Goal: Information Seeking & Learning: Learn about a topic

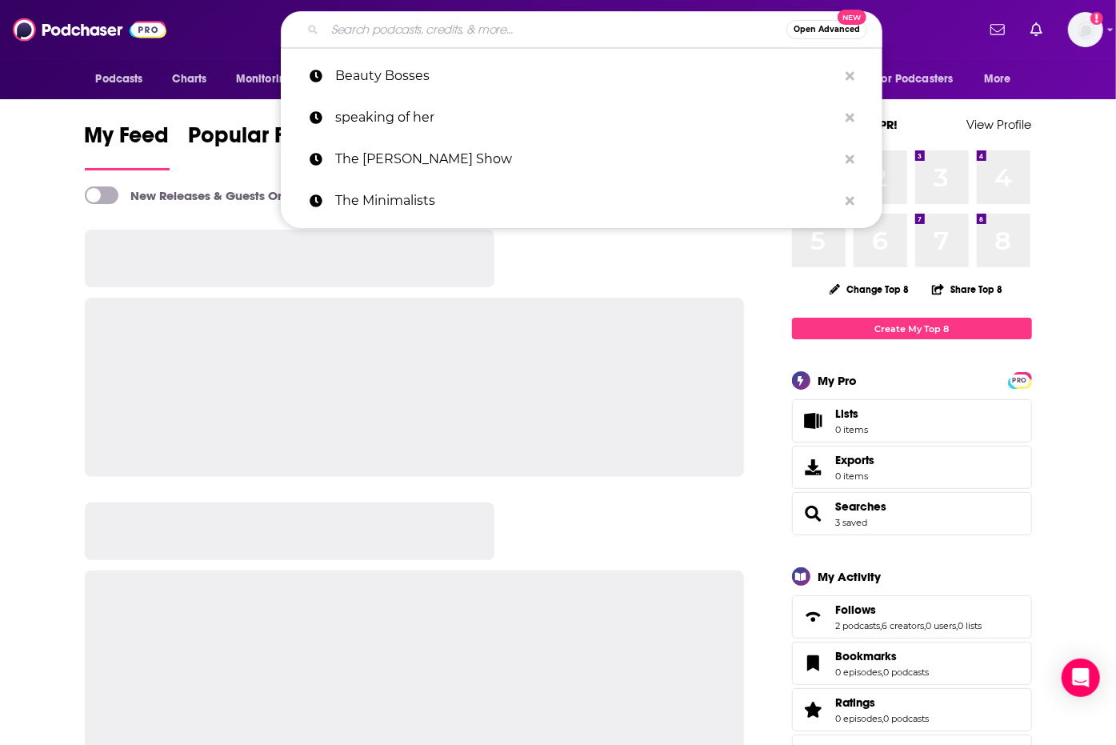
click at [363, 34] on input "Search podcasts, credits, & more..." at bounding box center [556, 30] width 462 height 26
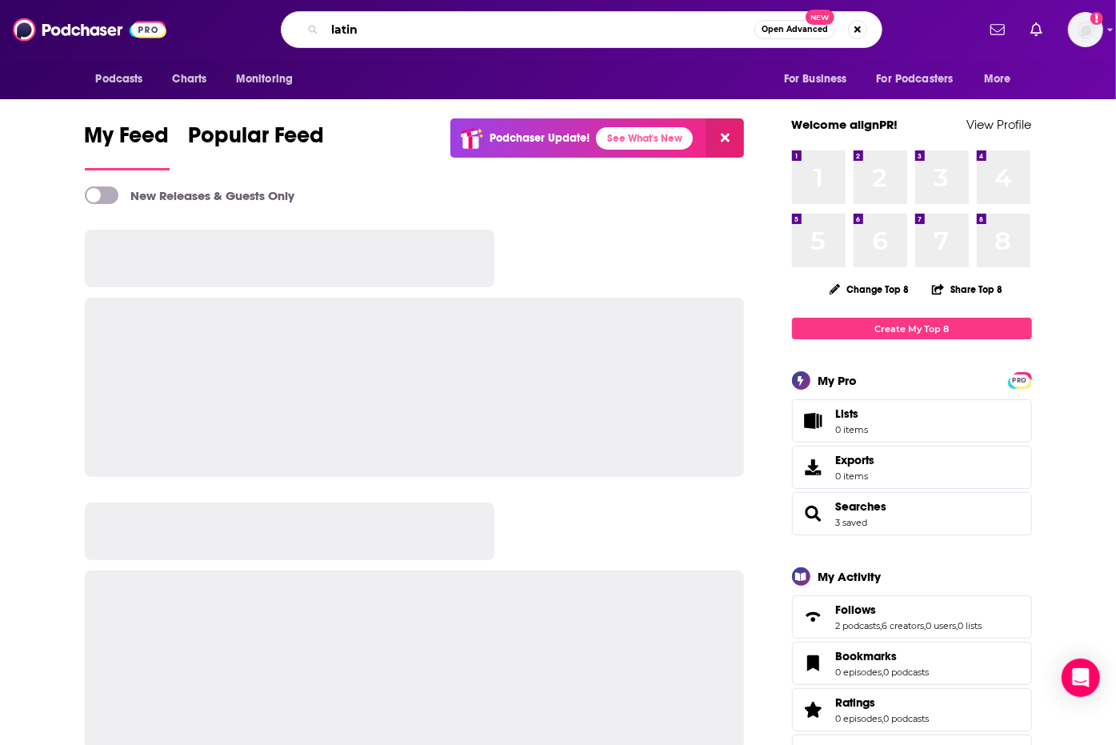
type input "latin"
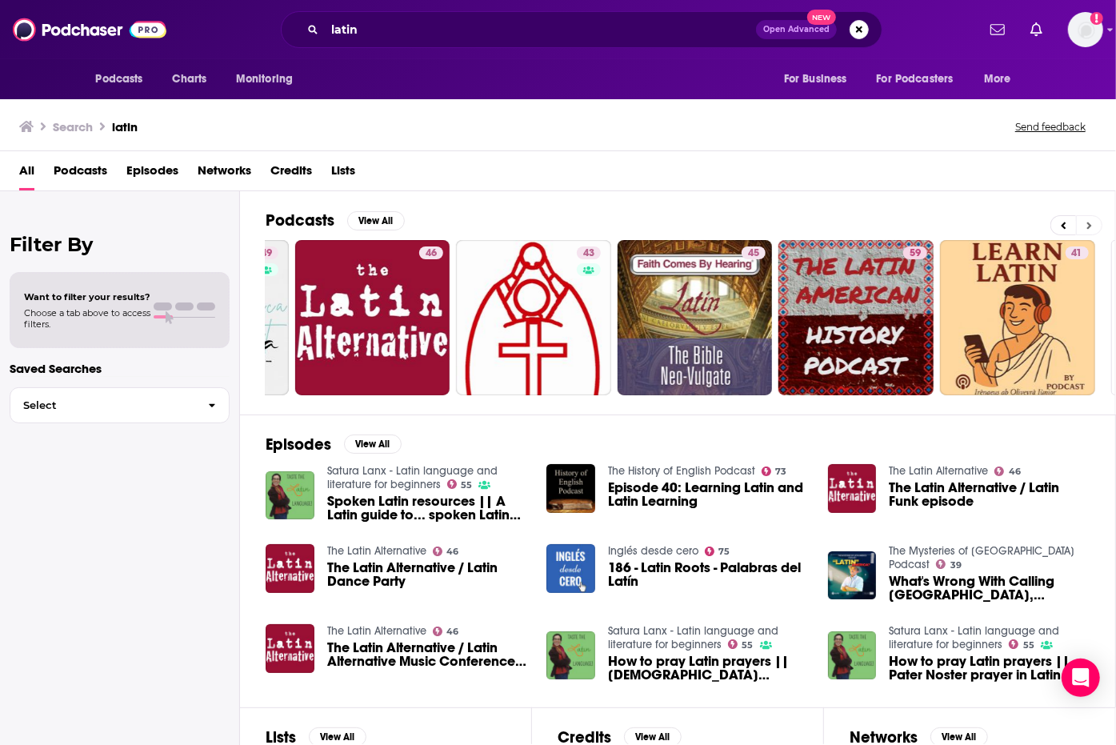
click at [1087, 220] on icon at bounding box center [1090, 225] width 6 height 11
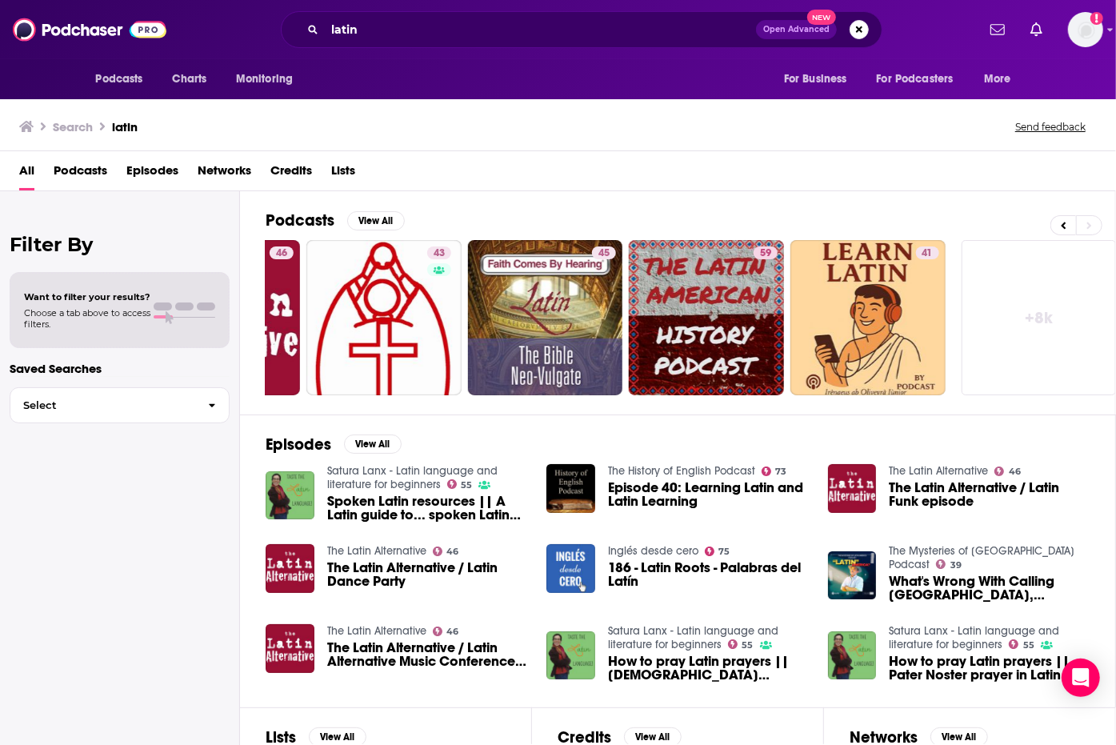
click at [1037, 271] on link "+ 8k" at bounding box center [1039, 317] width 155 height 155
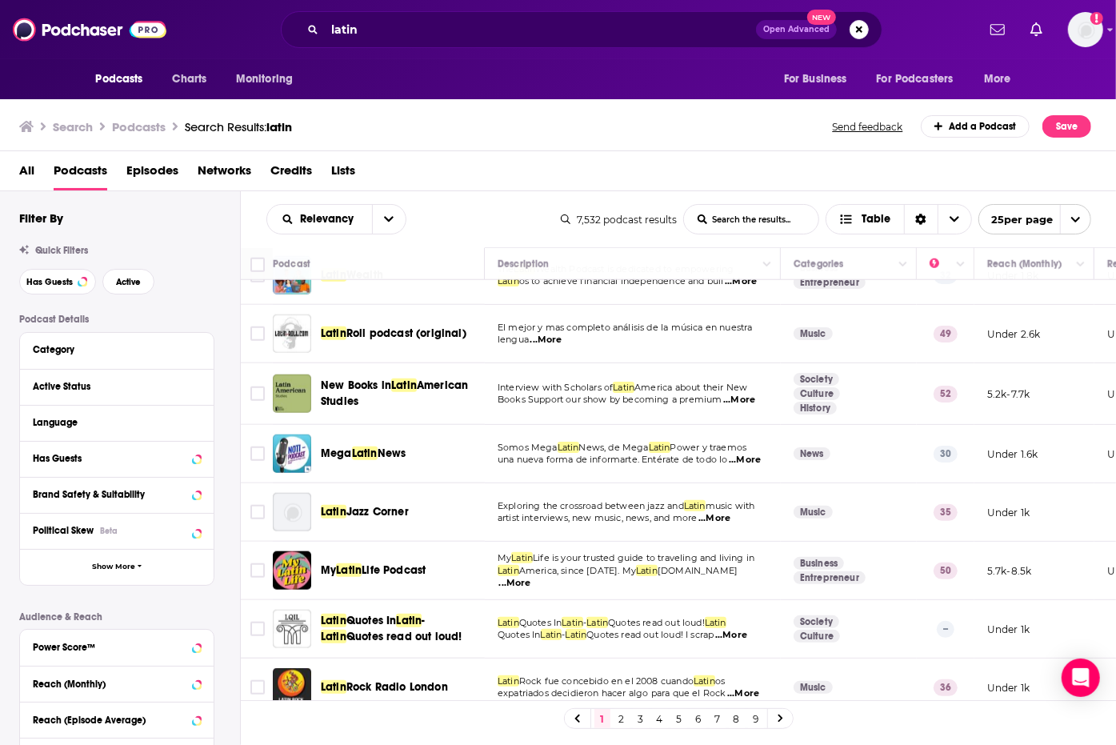
scroll to position [985, 0]
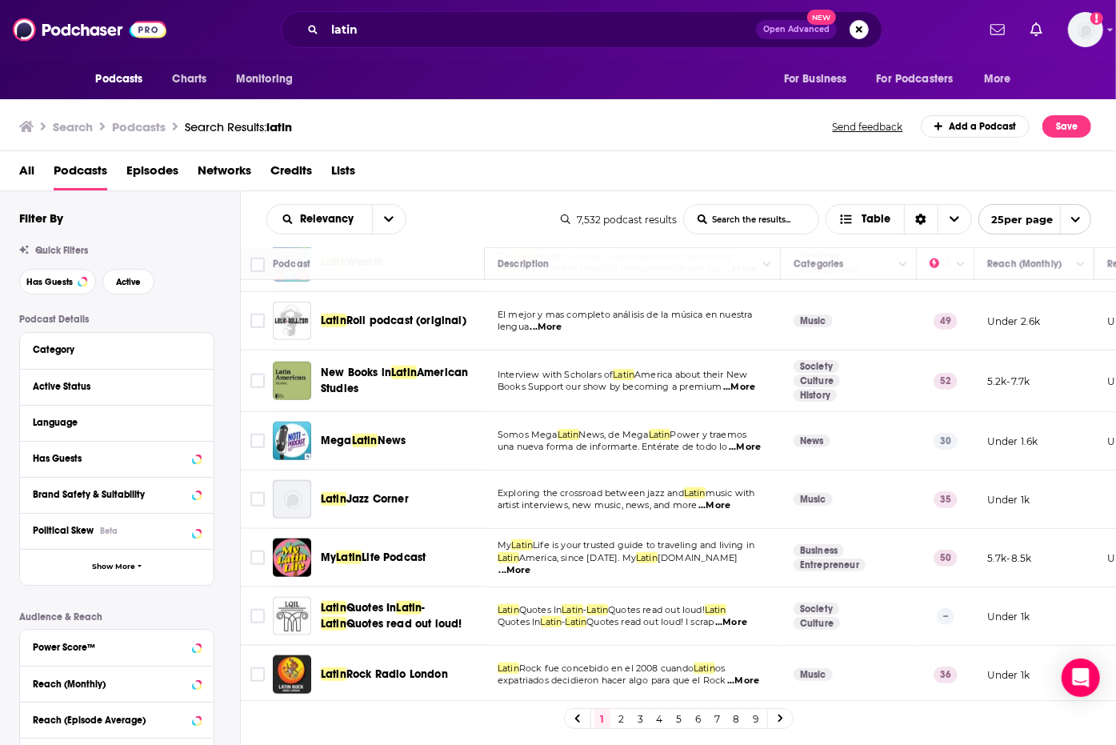
click at [621, 717] on link "2" at bounding box center [622, 718] width 16 height 19
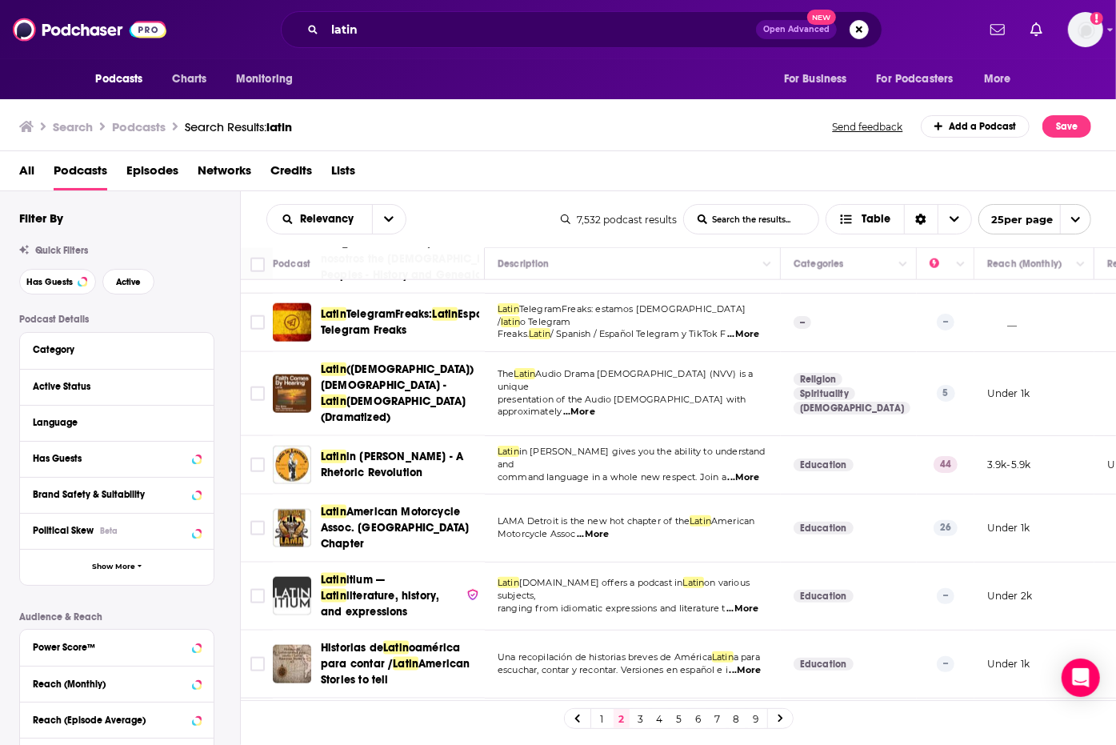
scroll to position [1185, 0]
click at [637, 716] on link "3" at bounding box center [641, 718] width 16 height 19
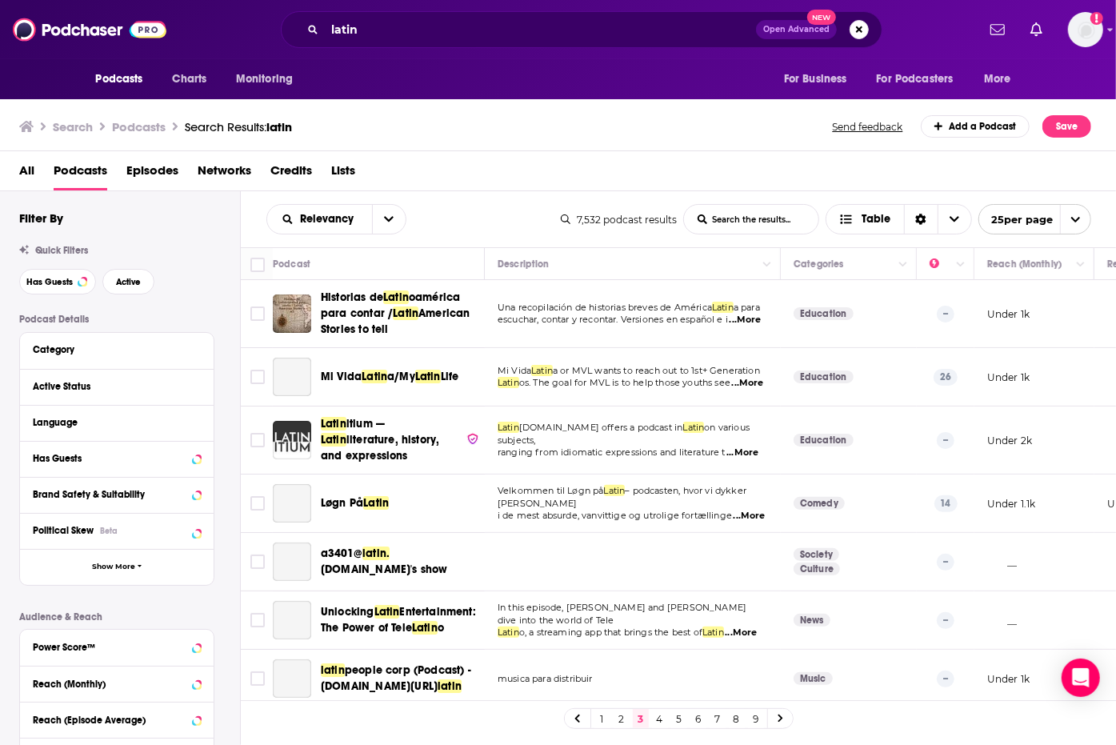
click at [599, 719] on link "1" at bounding box center [603, 718] width 16 height 19
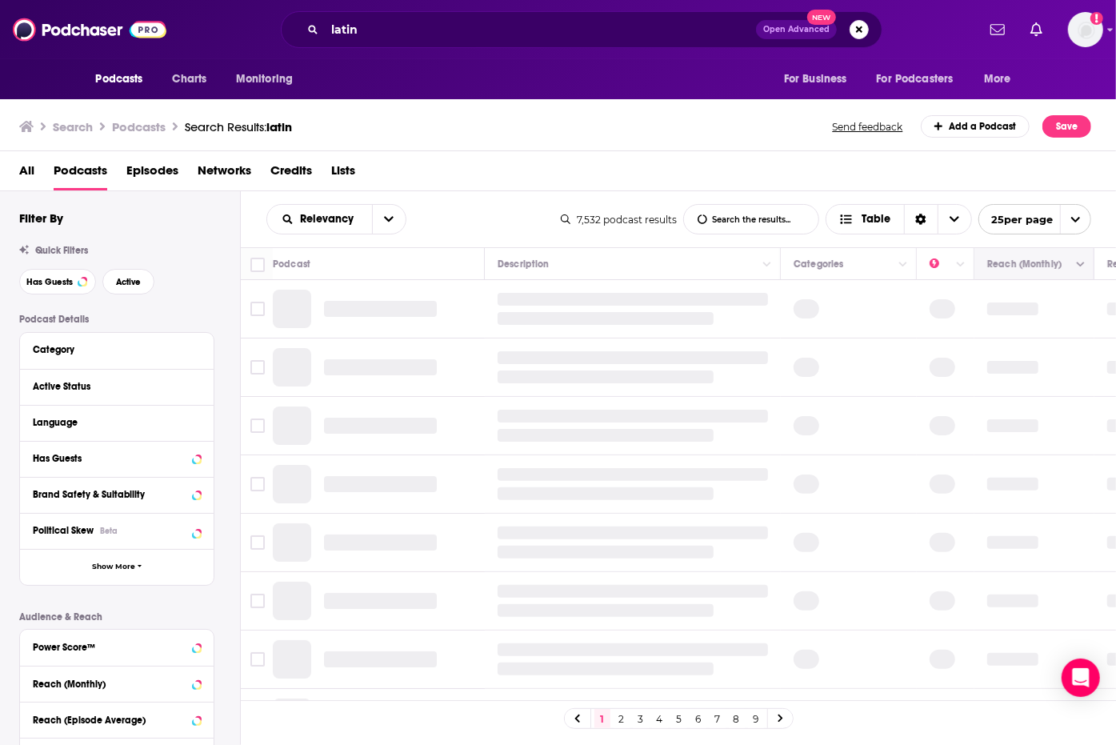
click at [1024, 257] on icon "Move" at bounding box center [1033, 263] width 19 height 19
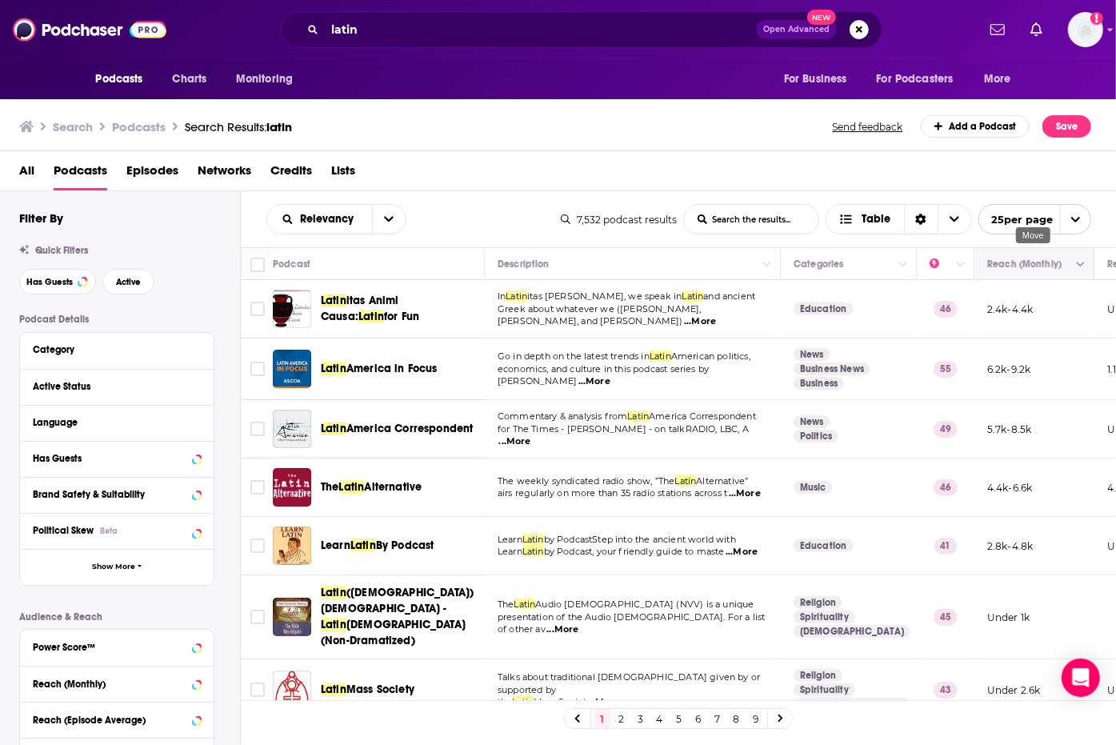
click at [1016, 271] on button "Move" at bounding box center [1033, 263] width 94 height 19
click at [1053, 265] on button "Move" at bounding box center [1033, 263] width 94 height 19
click at [1049, 266] on button "Move" at bounding box center [1033, 263] width 94 height 19
click at [1041, 219] on span "25 per page" at bounding box center [1017, 219] width 74 height 25
click at [1036, 285] on button "50 per page" at bounding box center [1035, 275] width 111 height 25
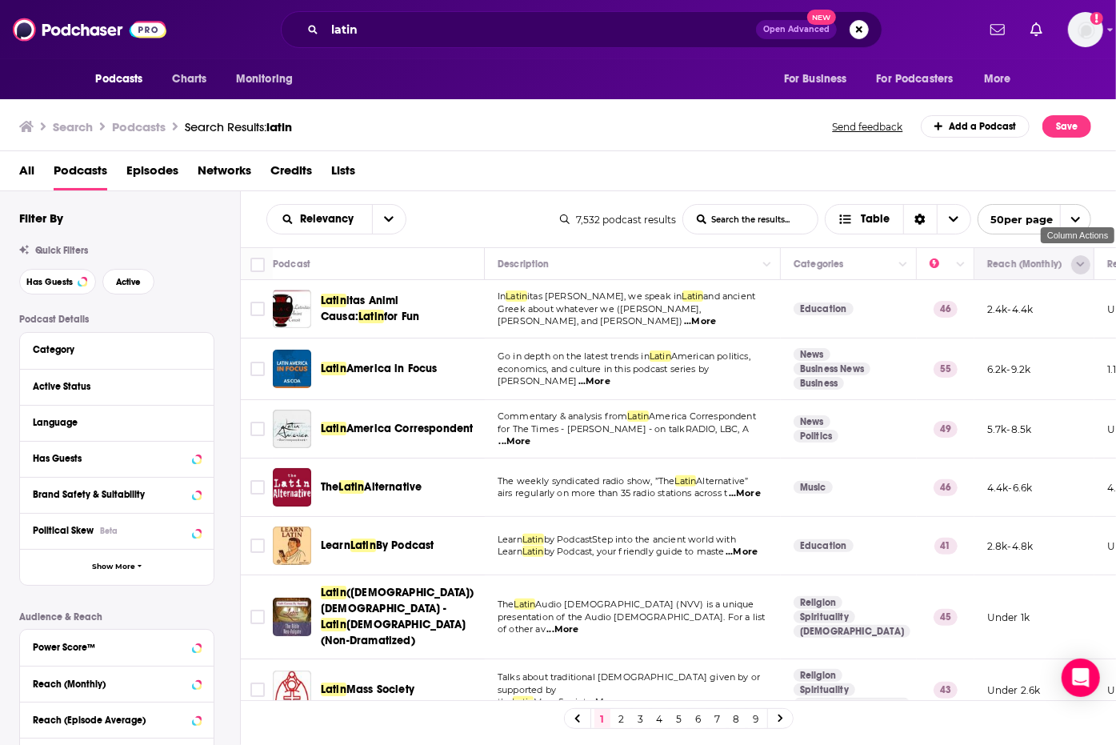
click at [1082, 263] on icon "Column Actions" at bounding box center [1081, 265] width 8 height 10
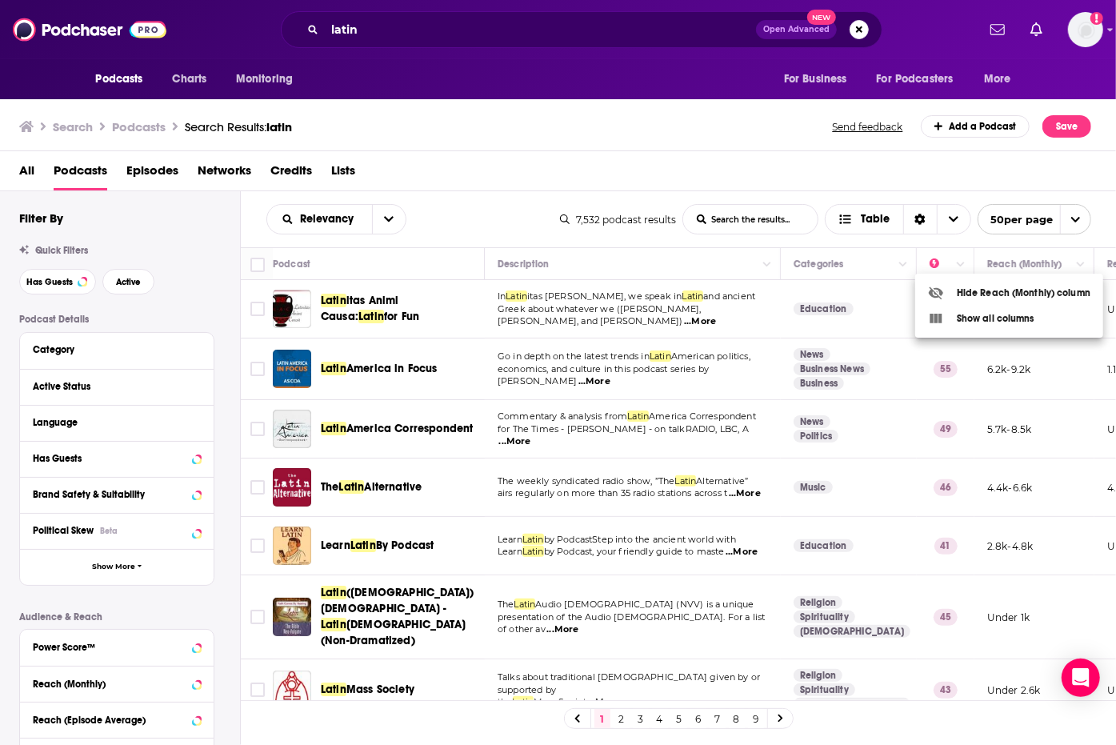
click at [1039, 254] on div at bounding box center [558, 372] width 1116 height 745
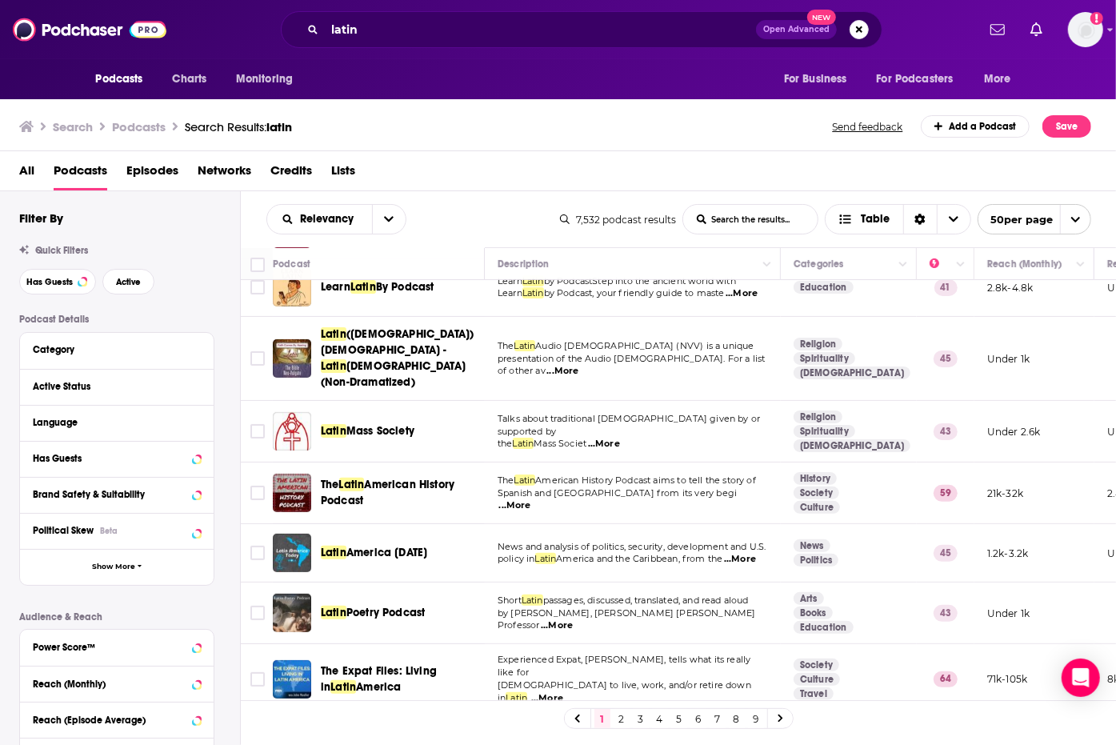
scroll to position [547, 0]
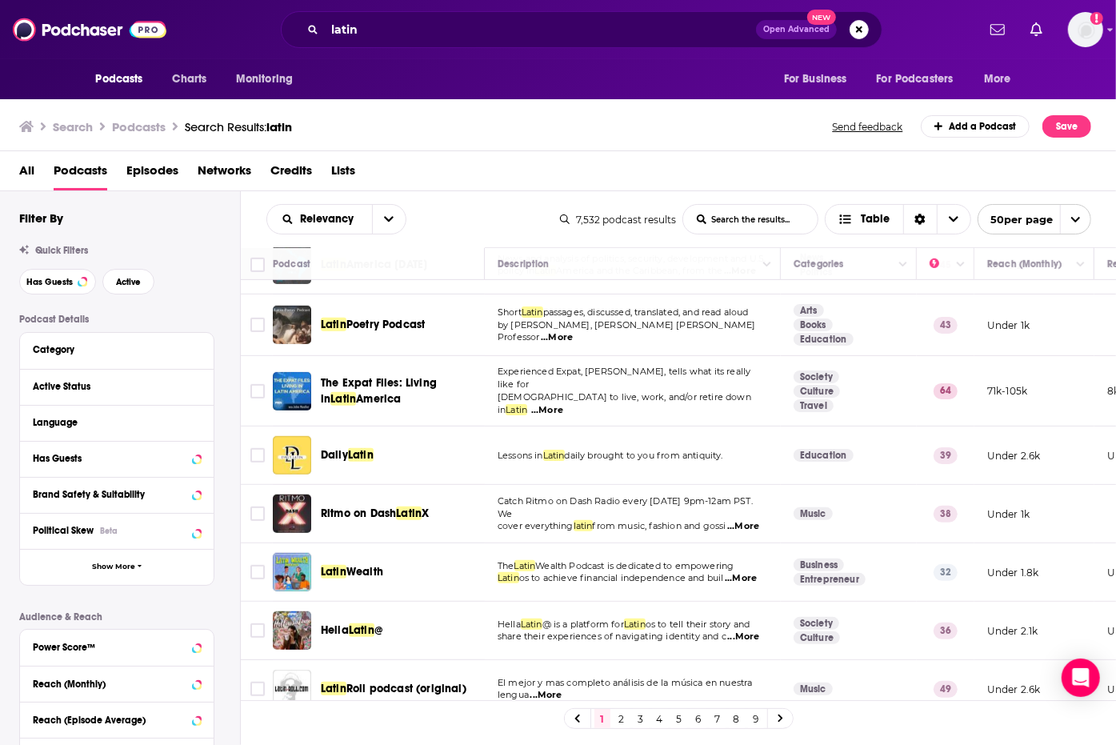
click at [680, 718] on link "5" at bounding box center [679, 718] width 16 height 19
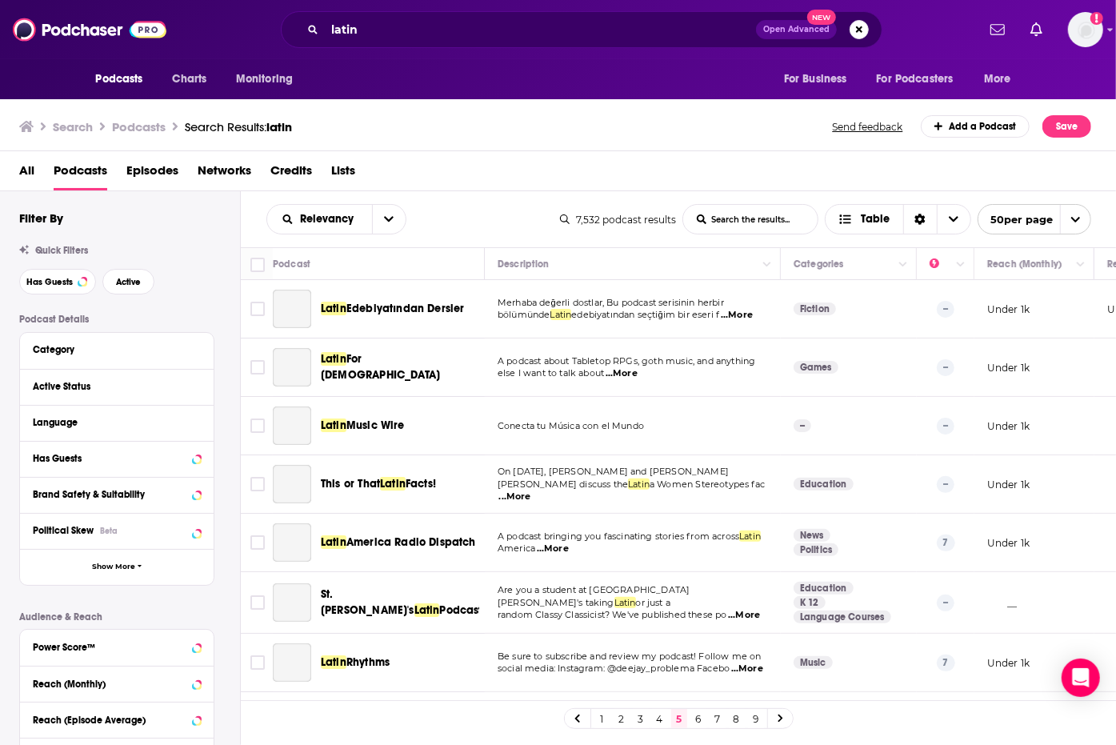
click at [614, 719] on link "2" at bounding box center [622, 718] width 16 height 19
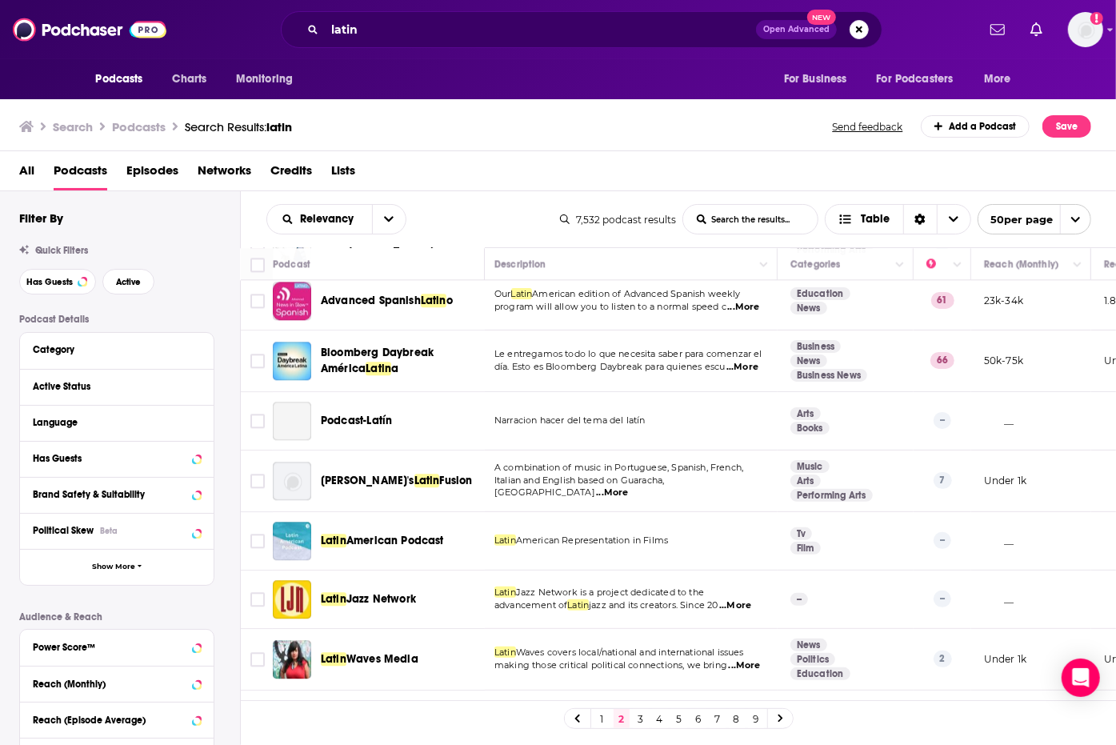
scroll to position [2571, 3]
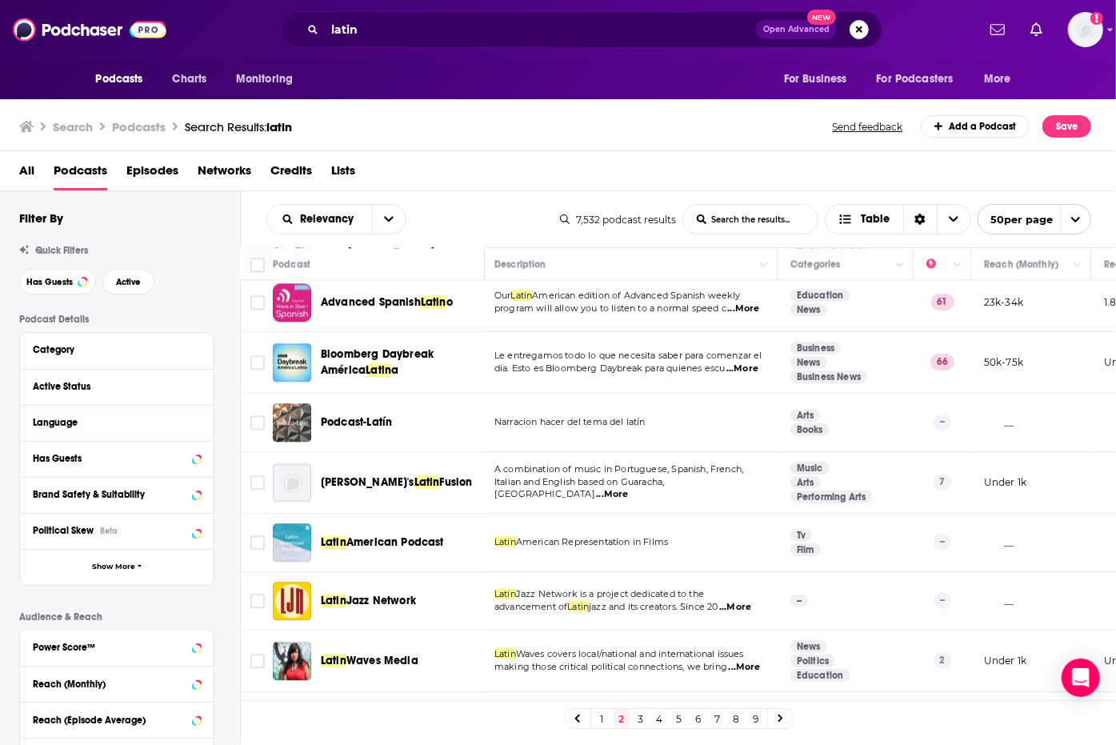
click at [644, 717] on link "3" at bounding box center [641, 718] width 16 height 19
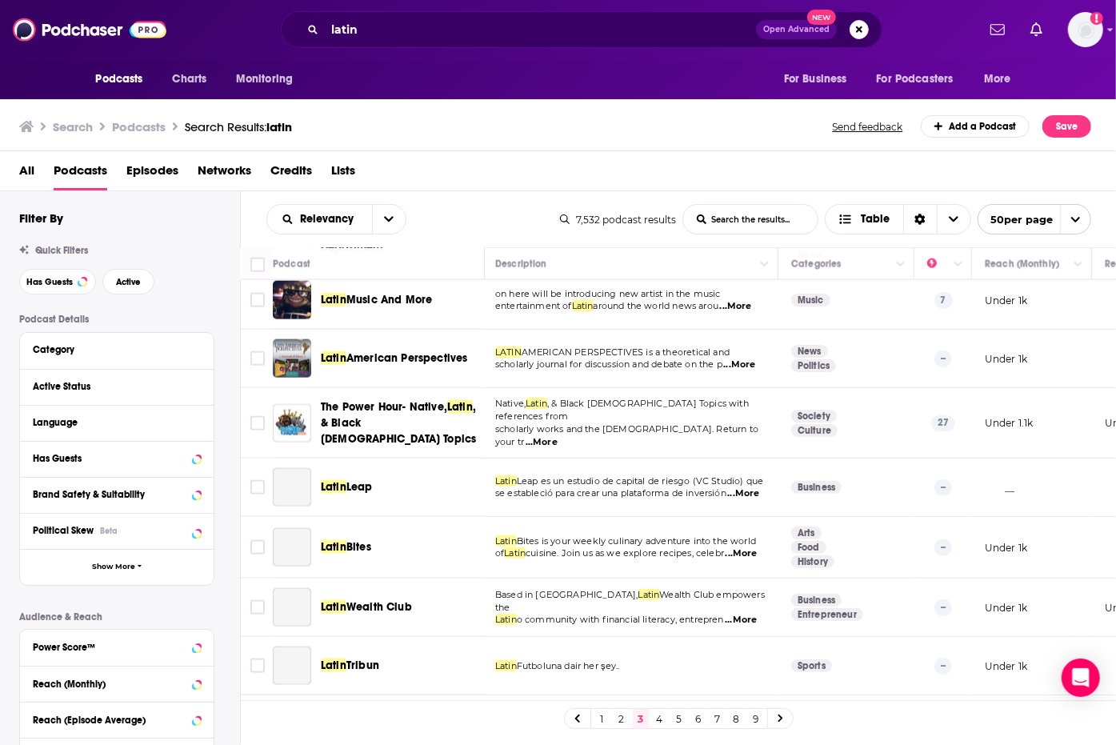
scroll to position [1303, 2]
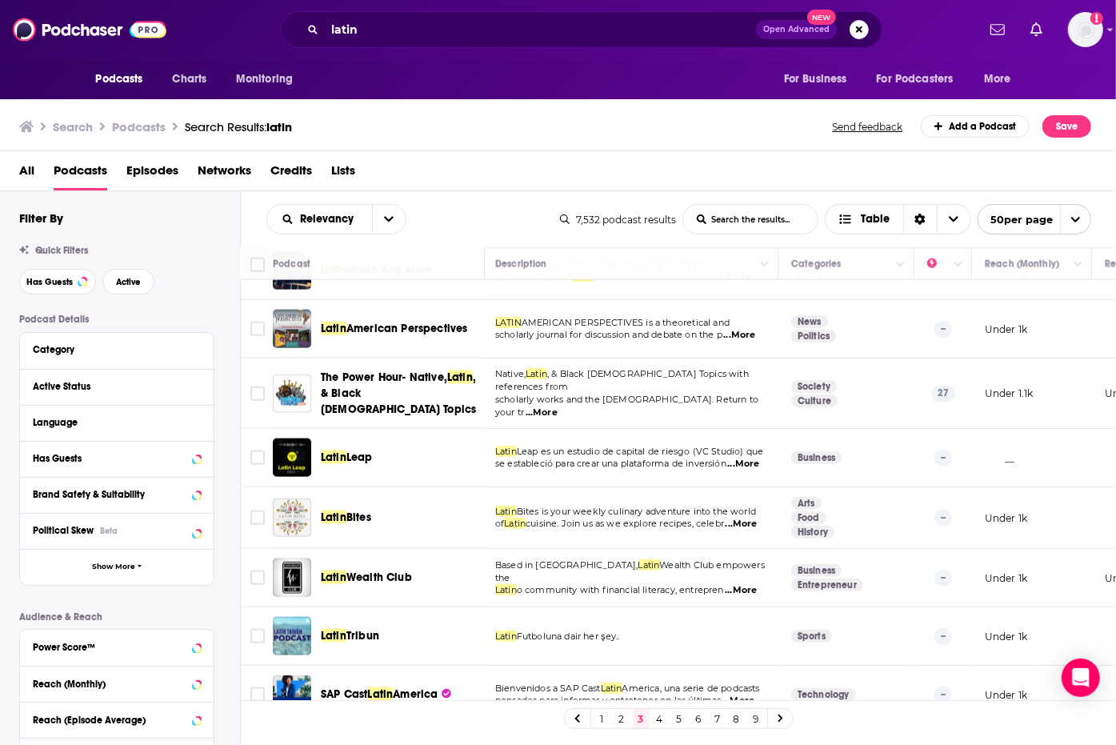
click at [659, 719] on link "4" at bounding box center [660, 718] width 16 height 19
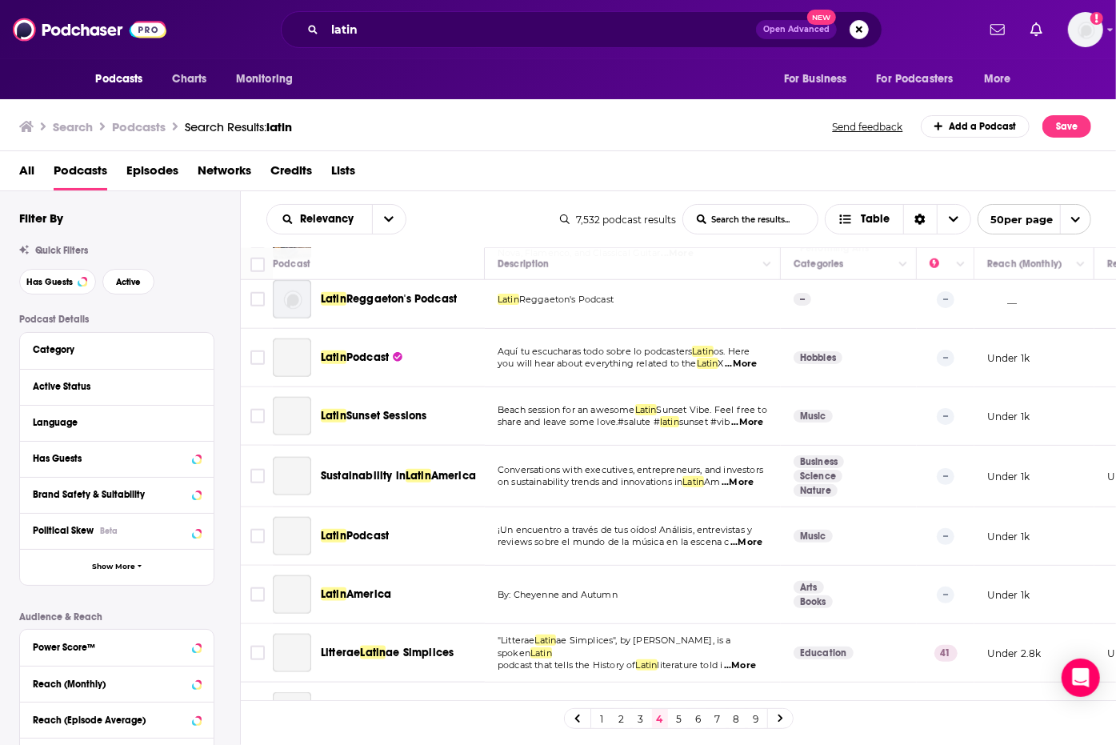
scroll to position [1196, 0]
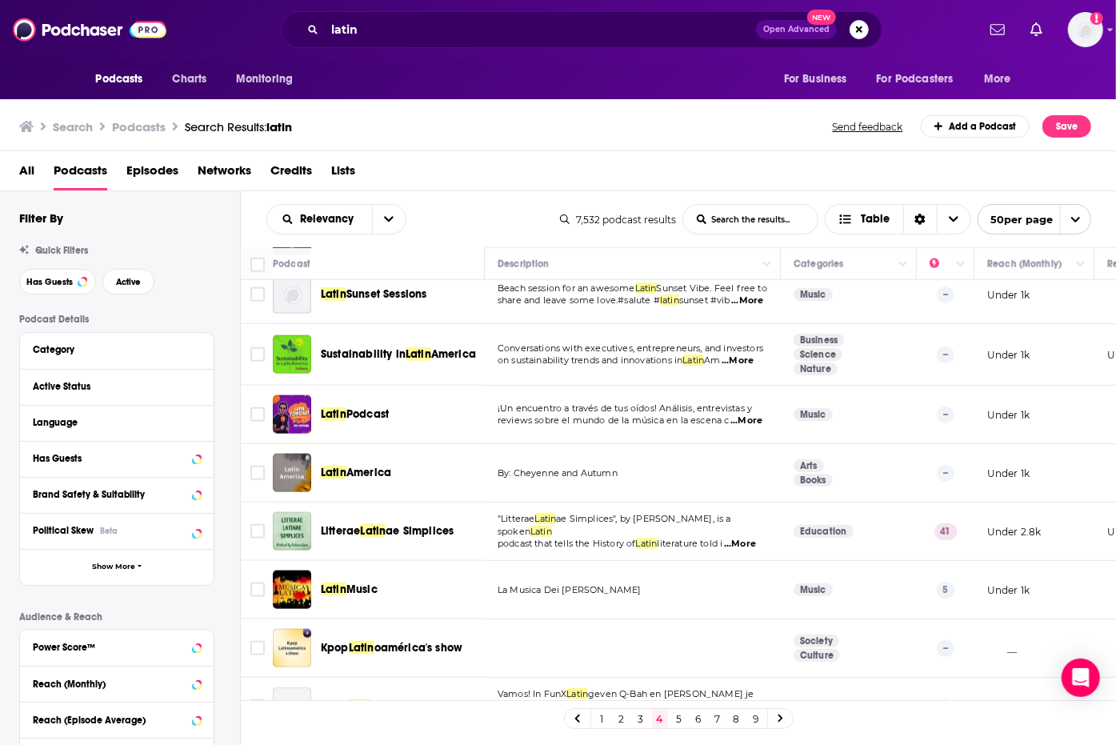
click at [675, 712] on link "5" at bounding box center [679, 718] width 16 height 19
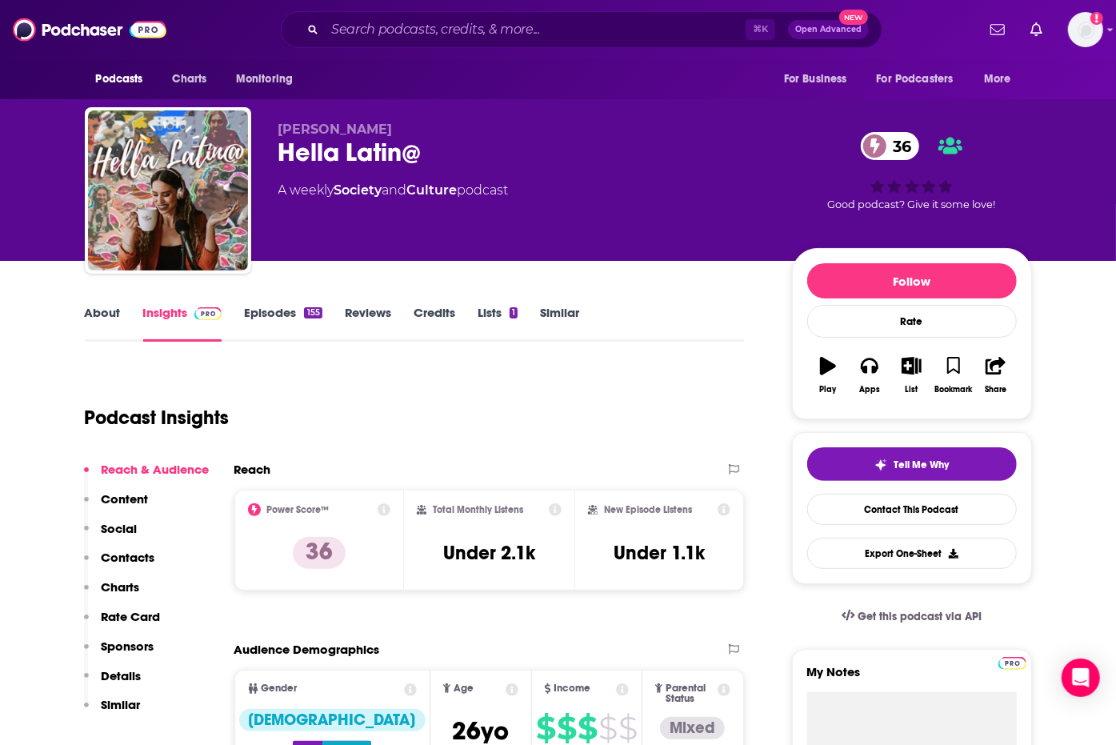
click at [551, 310] on link "Similar" at bounding box center [559, 323] width 39 height 37
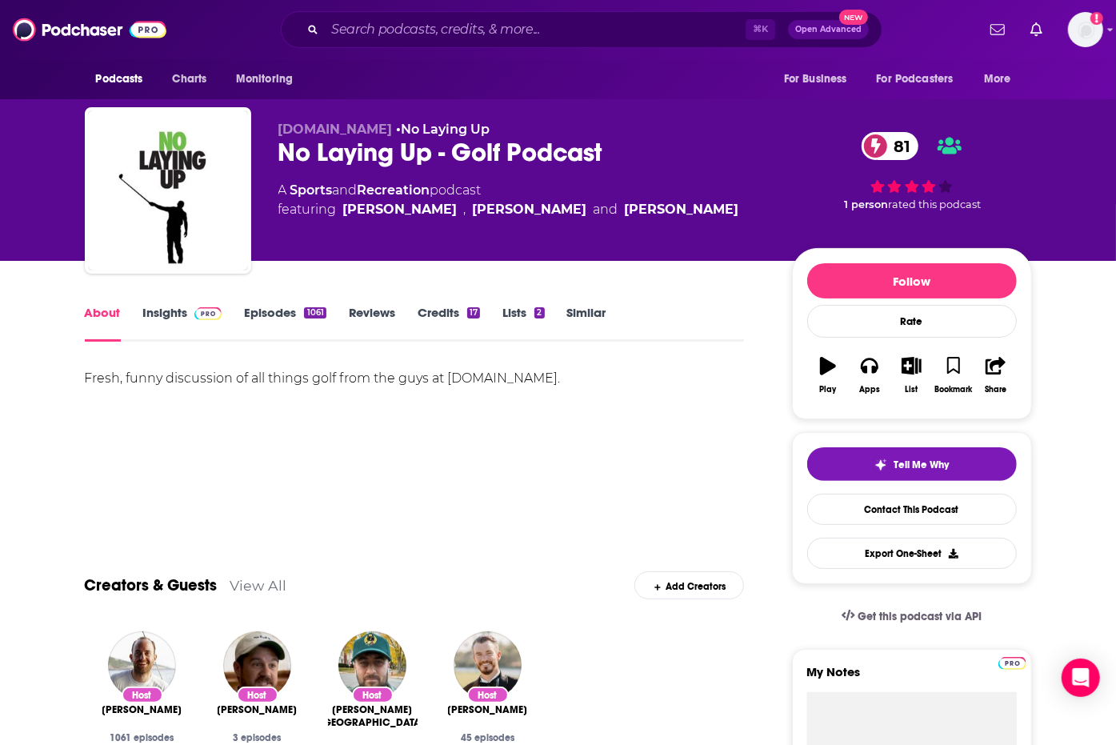
click at [163, 319] on link "Insights" at bounding box center [182, 323] width 79 height 37
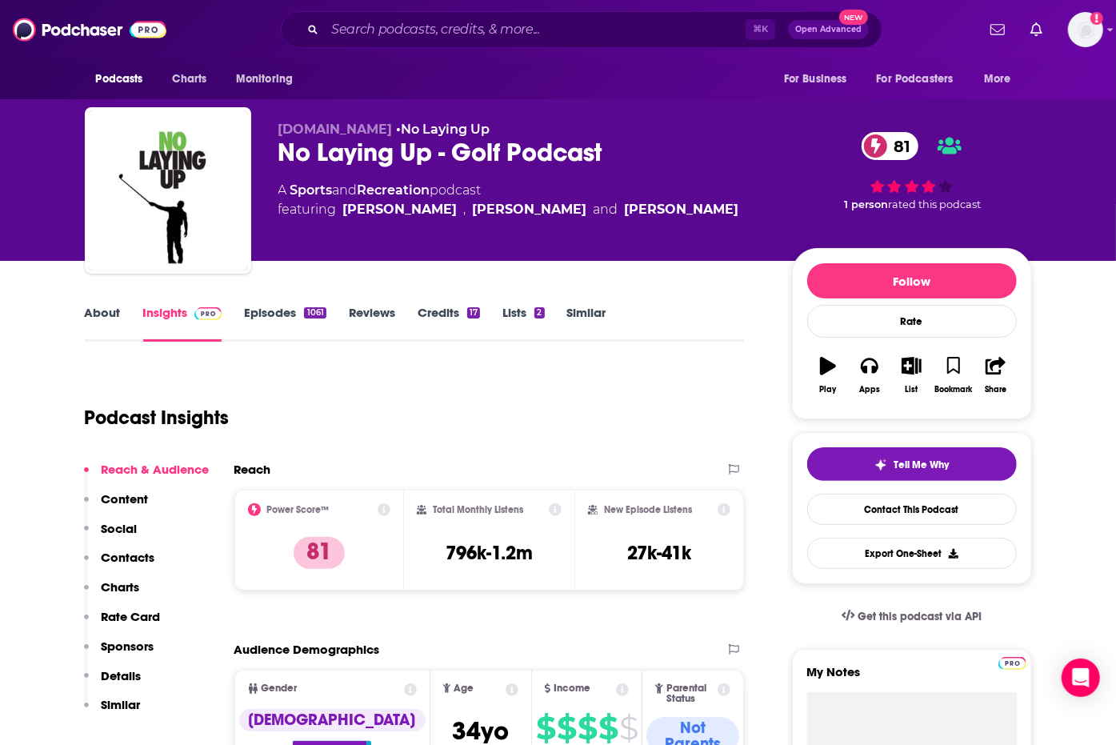
click at [269, 322] on link "Episodes 1061" at bounding box center [285, 323] width 82 height 37
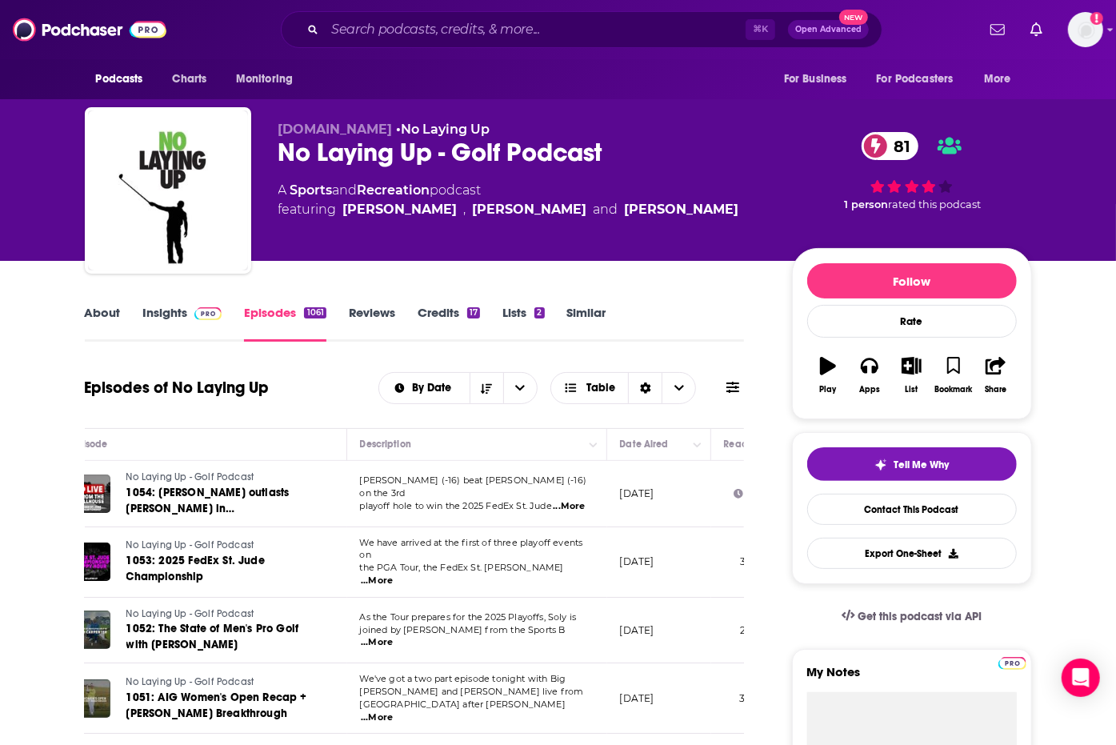
click at [163, 321] on link "Insights" at bounding box center [182, 323] width 79 height 37
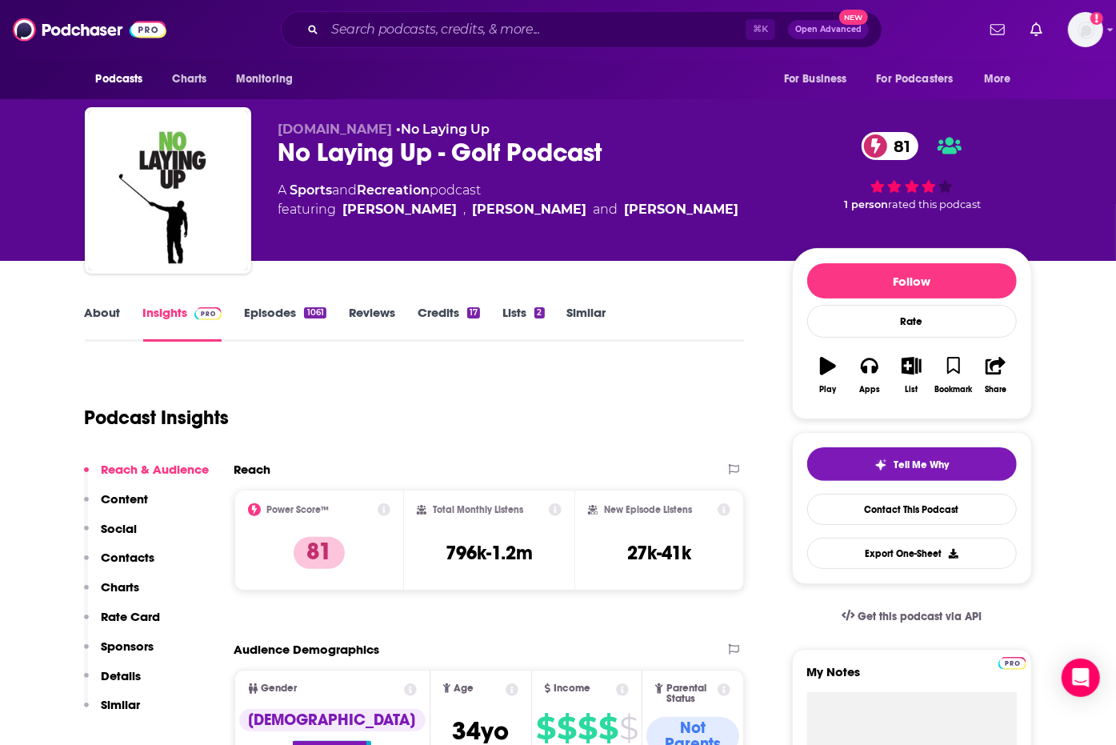
click at [363, 150] on div "No Laying Up - Golf Podcast 81" at bounding box center [523, 152] width 488 height 31
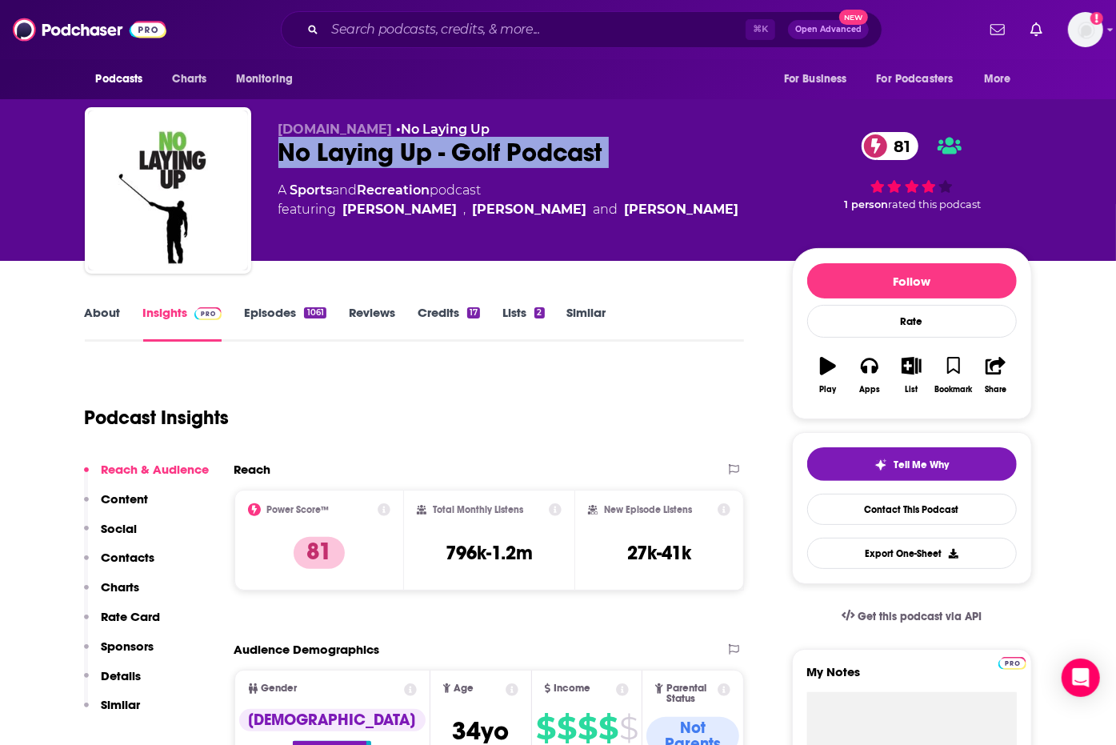
click at [363, 150] on div "No Laying Up - Golf Podcast 81" at bounding box center [523, 152] width 488 height 31
copy div "No Laying Up - Golf Podcast 81"
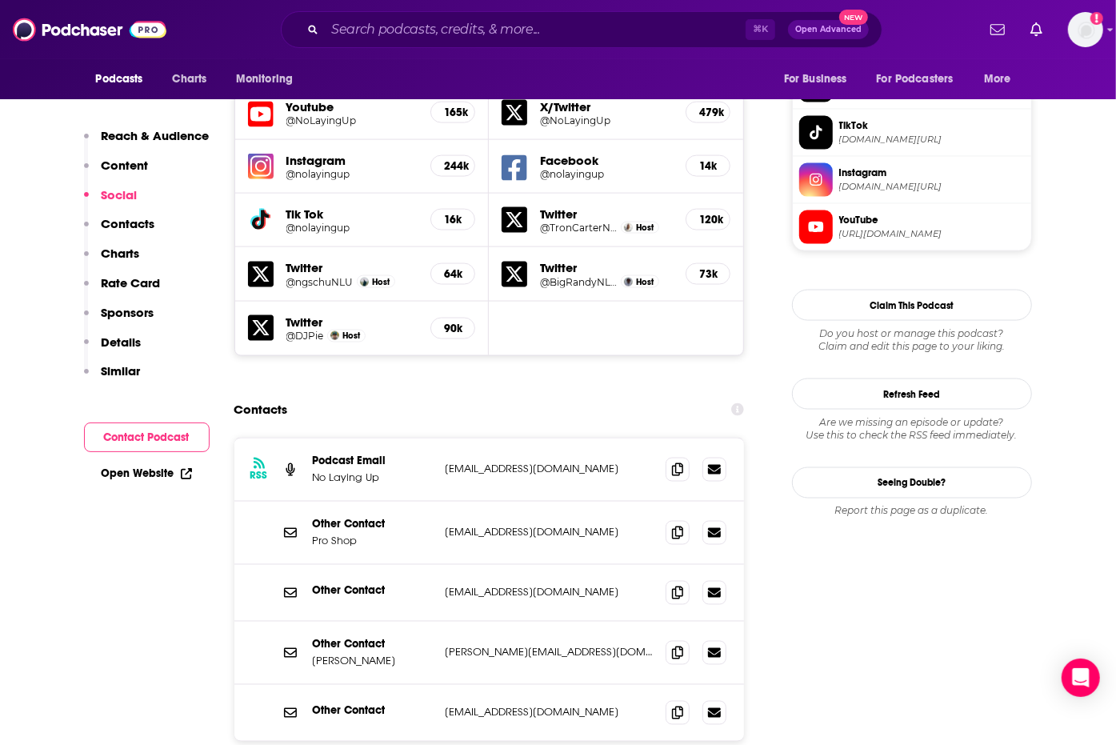
scroll to position [1438, 0]
click at [675, 463] on icon at bounding box center [677, 469] width 11 height 13
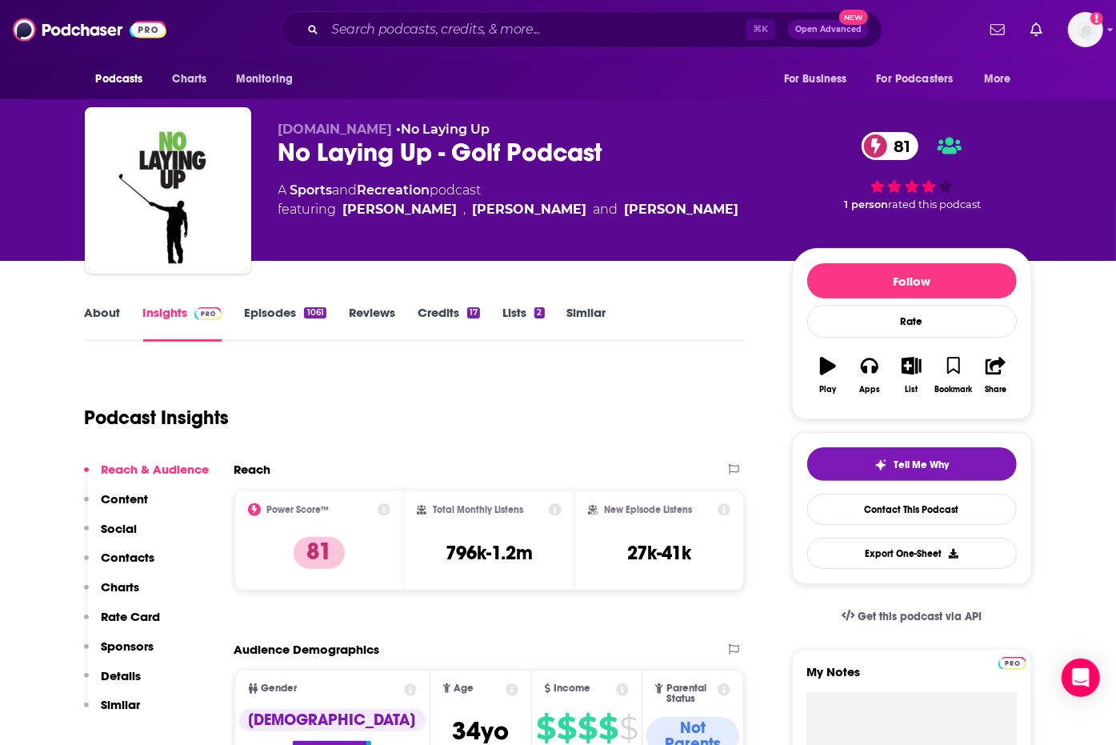
scroll to position [0, 0]
click at [106, 305] on link "About" at bounding box center [103, 323] width 36 height 37
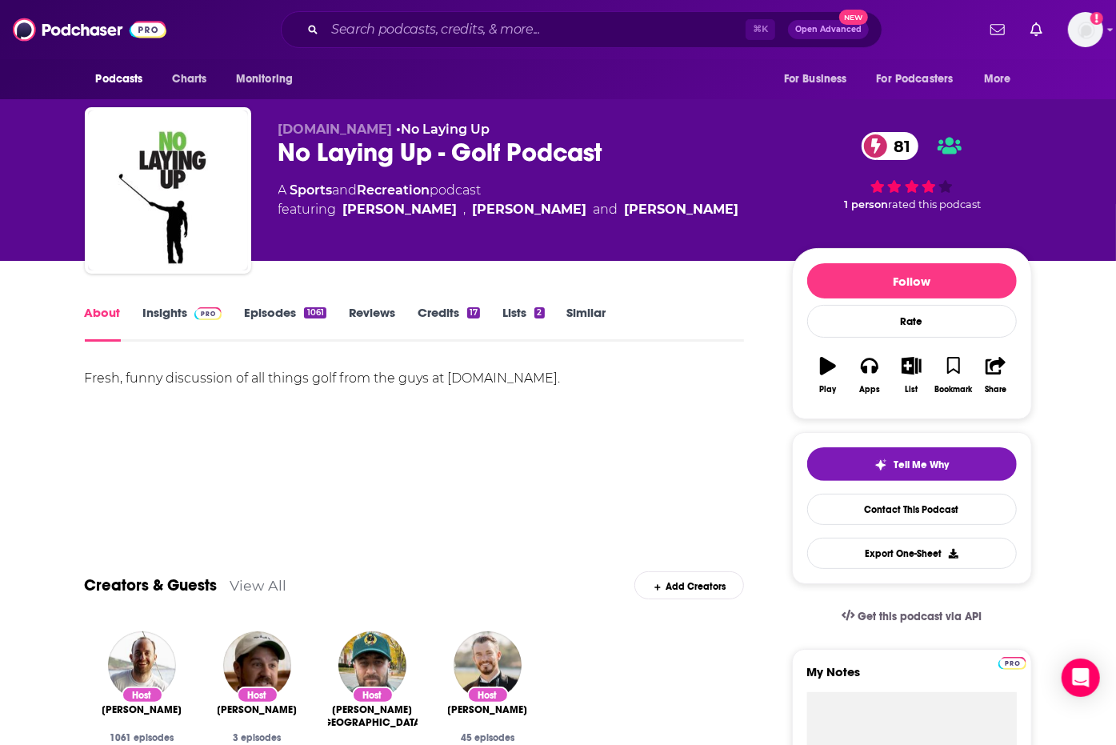
click at [163, 307] on link "Insights" at bounding box center [182, 323] width 79 height 37
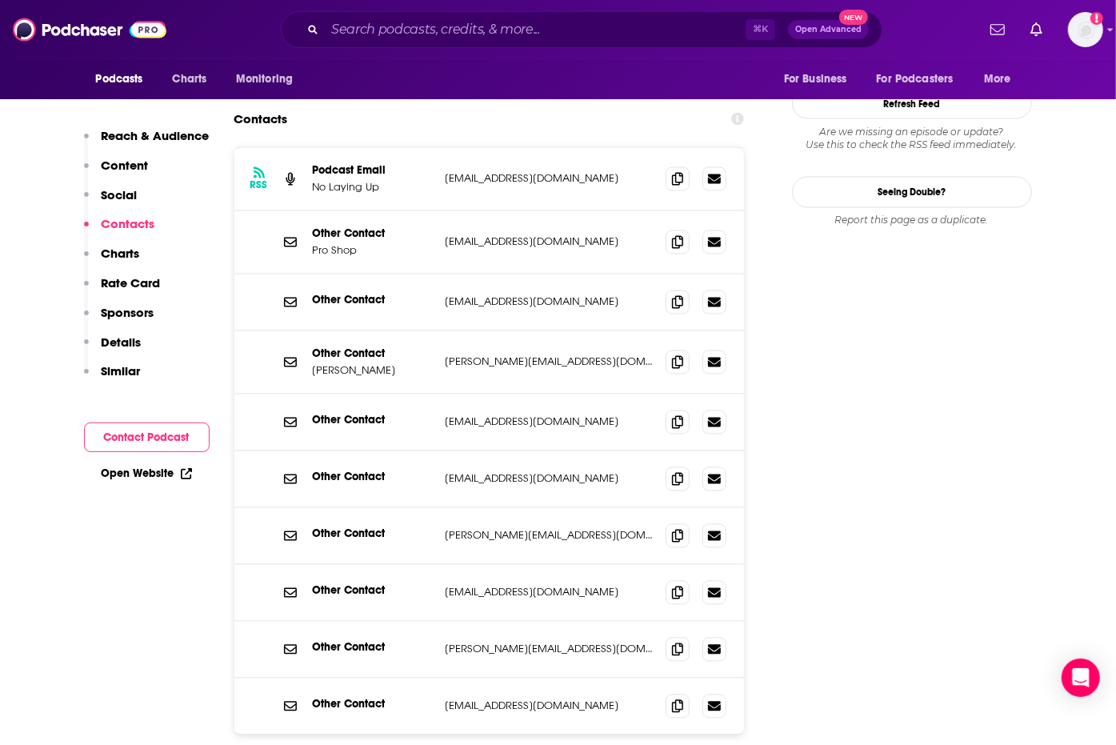
scroll to position [1772, 0]
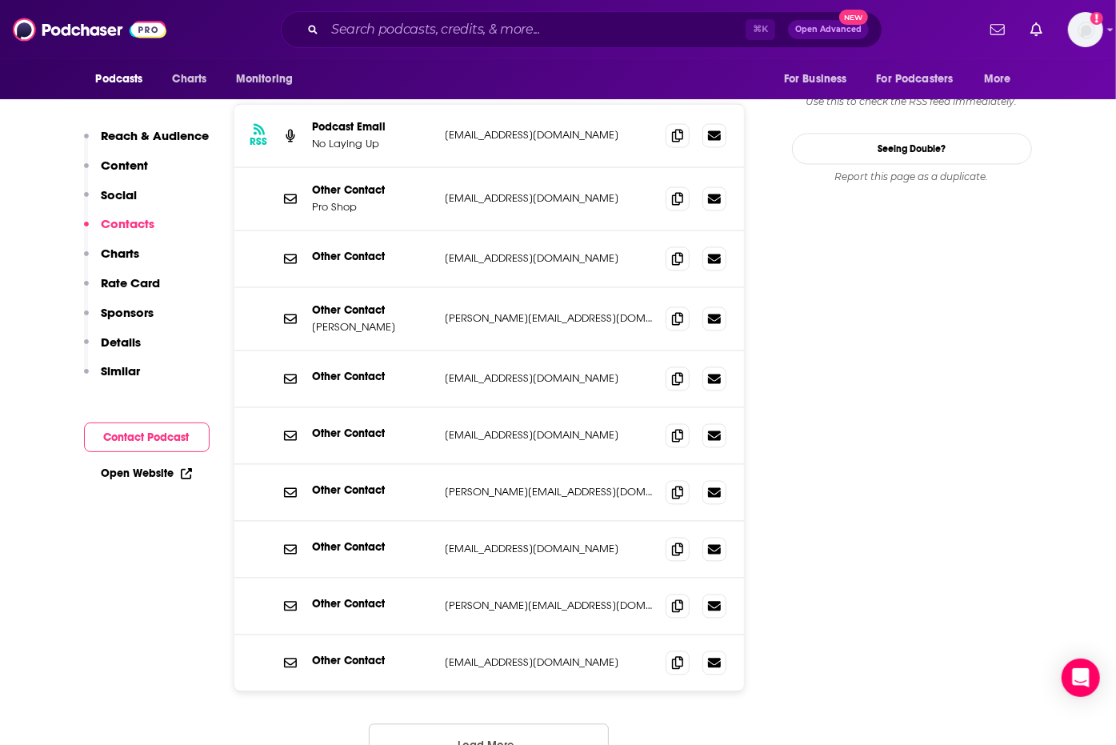
click at [450, 724] on button "Load More..." at bounding box center [489, 745] width 240 height 43
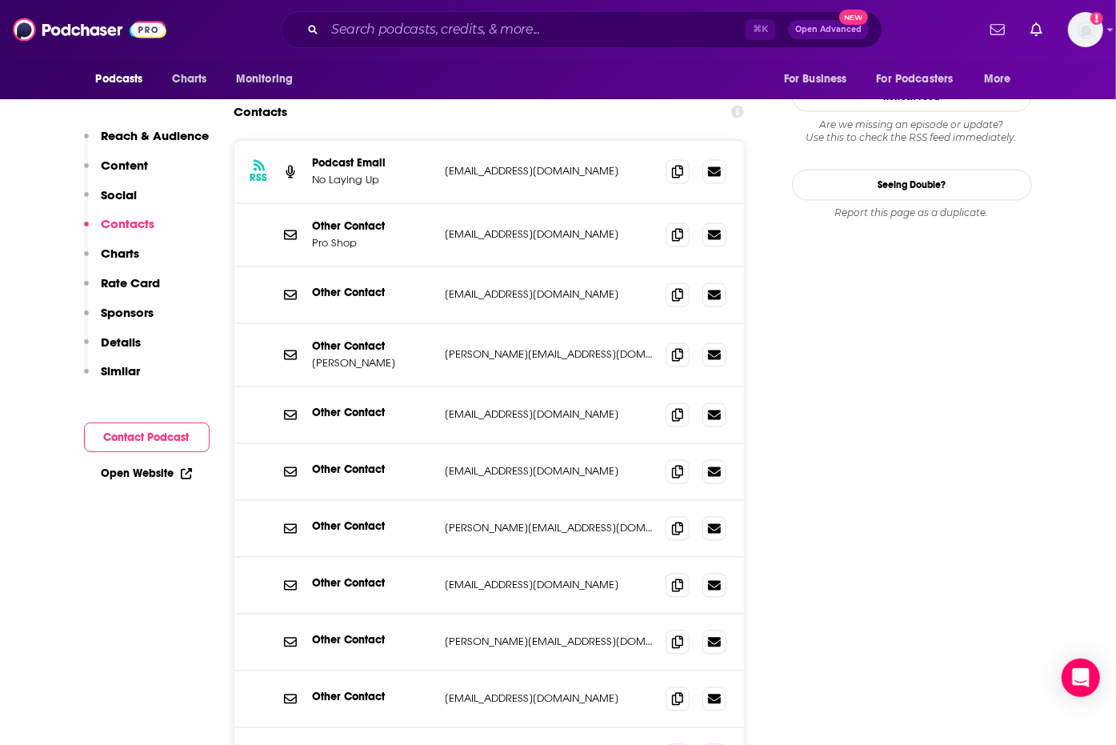
scroll to position [1713, 0]
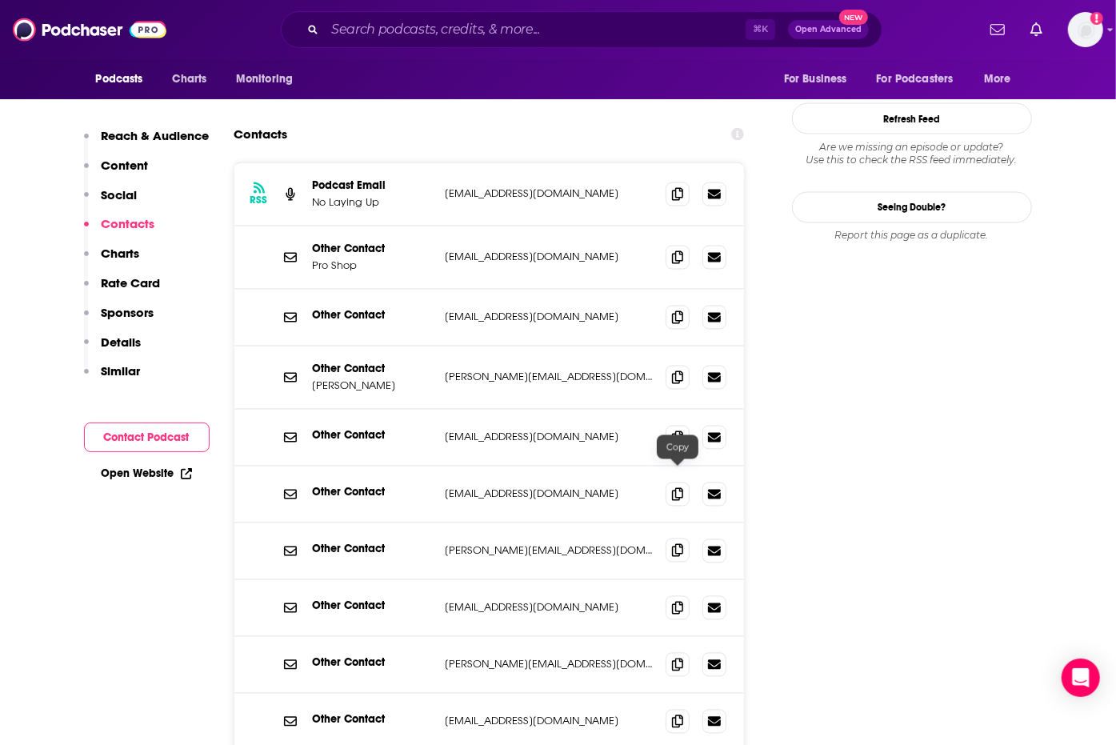
click at [685, 539] on span at bounding box center [678, 551] width 24 height 24
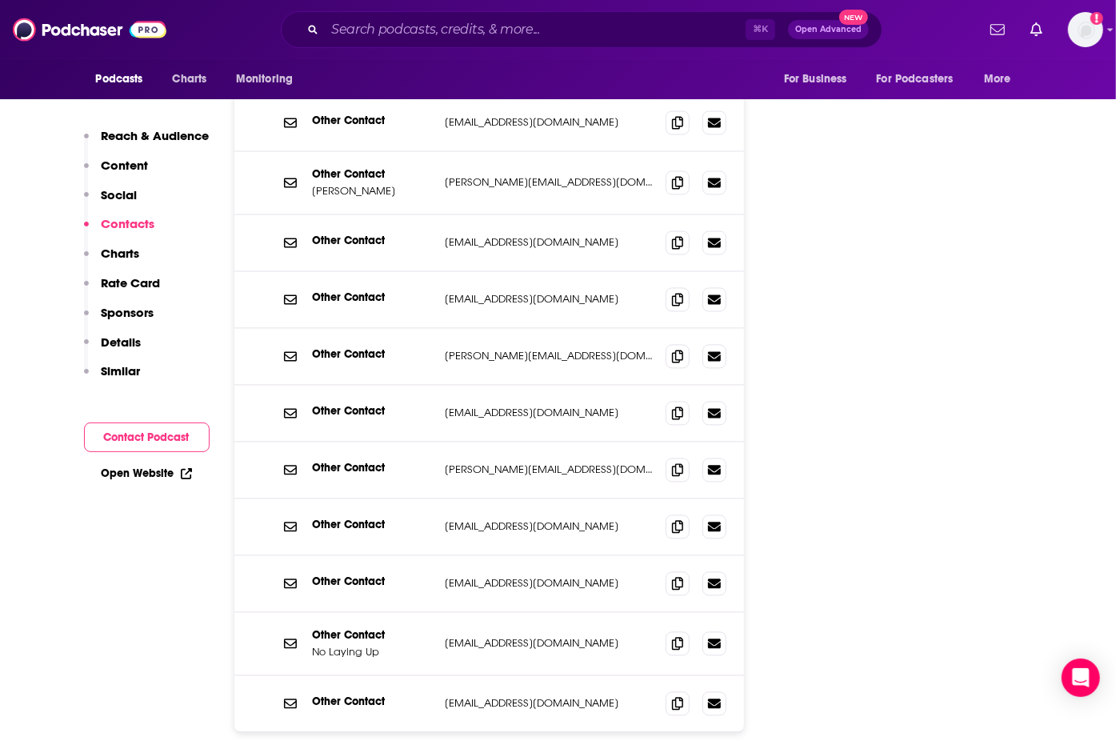
scroll to position [1981, 0]
